Goal: Information Seeking & Learning: Learn about a topic

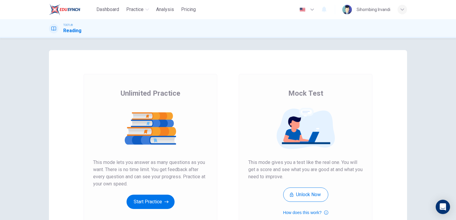
scroll to position [68, 0]
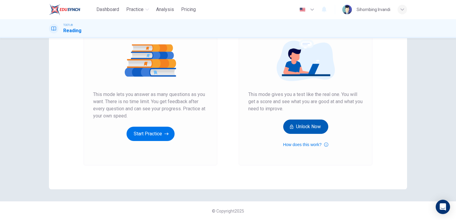
click at [285, 128] on button "Unlock Now" at bounding box center [305, 127] width 45 height 14
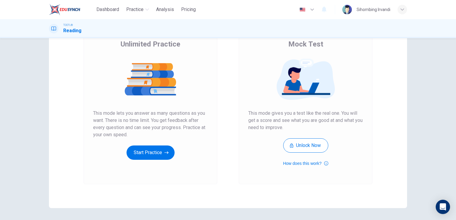
scroll to position [60, 0]
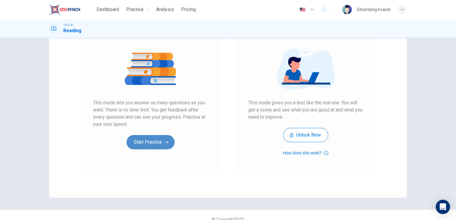
click at [163, 138] on button "Start Practice" at bounding box center [150, 142] width 48 height 14
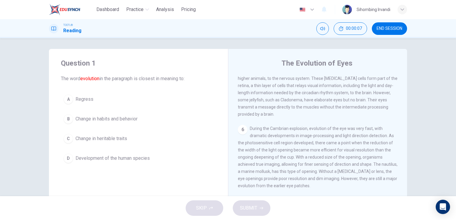
scroll to position [0, 0]
click at [123, 122] on span "Change in habits and behavior" at bounding box center [106, 120] width 62 height 7
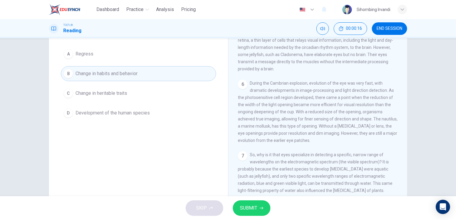
scroll to position [60, 0]
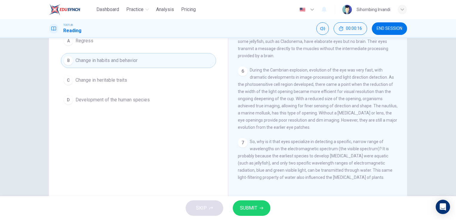
click at [237, 207] on button "SUBMIT" at bounding box center [252, 208] width 38 height 16
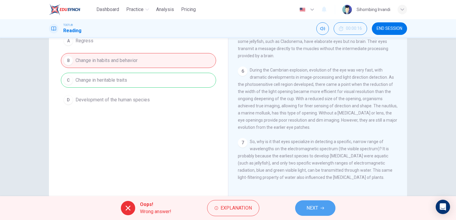
click at [311, 204] on button "NEXT" at bounding box center [315, 208] width 40 height 16
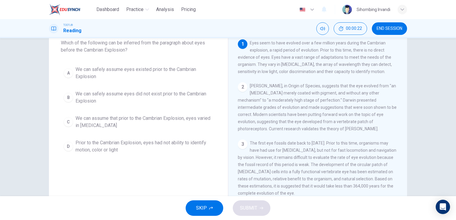
scroll to position [7, 0]
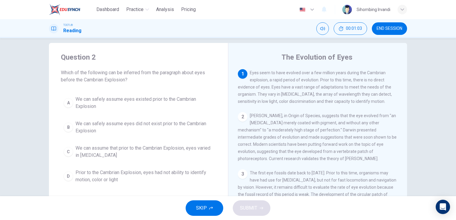
click at [95, 103] on span "We can safely assume eyes existed prior to the Cambrian Explosion" at bounding box center [144, 103] width 138 height 14
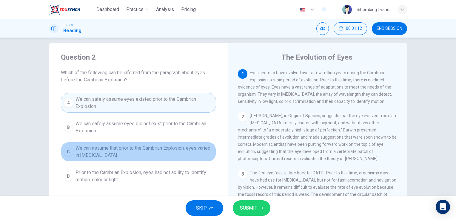
click at [88, 154] on span "We can assume that prior to the Cambrian Explosion, eyes varied in visual acuity" at bounding box center [144, 152] width 138 height 14
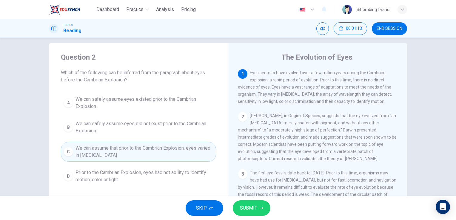
click at [245, 206] on span "SUBMIT" at bounding box center [248, 208] width 17 height 8
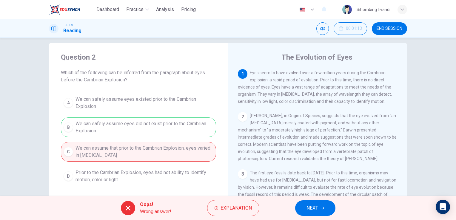
click at [311, 206] on span "NEXT" at bounding box center [312, 208] width 12 height 8
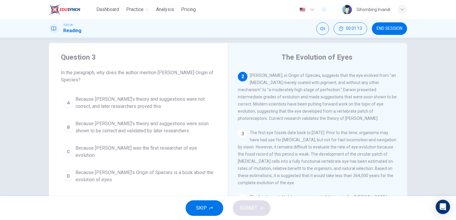
scroll to position [44, 0]
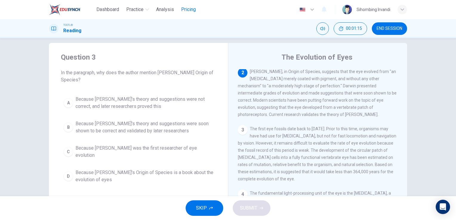
click at [191, 9] on span "Pricing" at bounding box center [188, 9] width 15 height 7
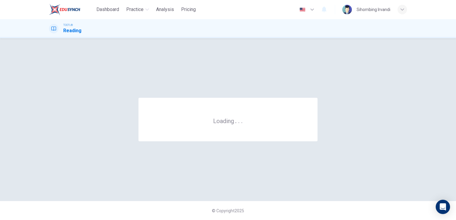
scroll to position [0, 0]
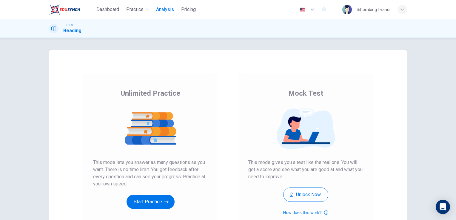
click at [160, 7] on span "Analysis" at bounding box center [165, 9] width 18 height 7
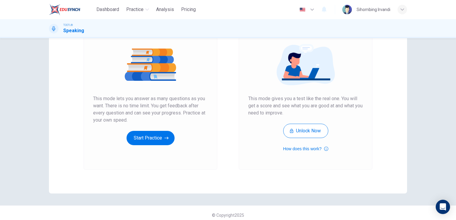
scroll to position [68, 0]
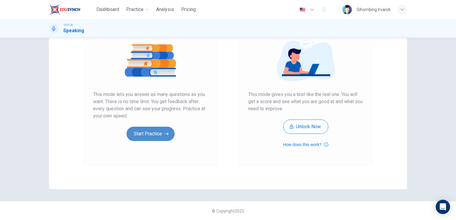
click at [165, 133] on icon "button" at bounding box center [166, 134] width 4 height 6
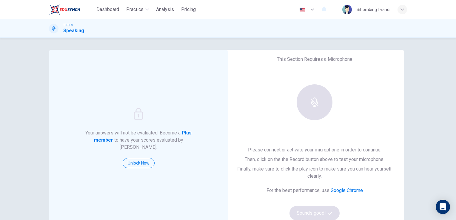
scroll to position [0, 0]
